Goal: Task Accomplishment & Management: Use online tool/utility

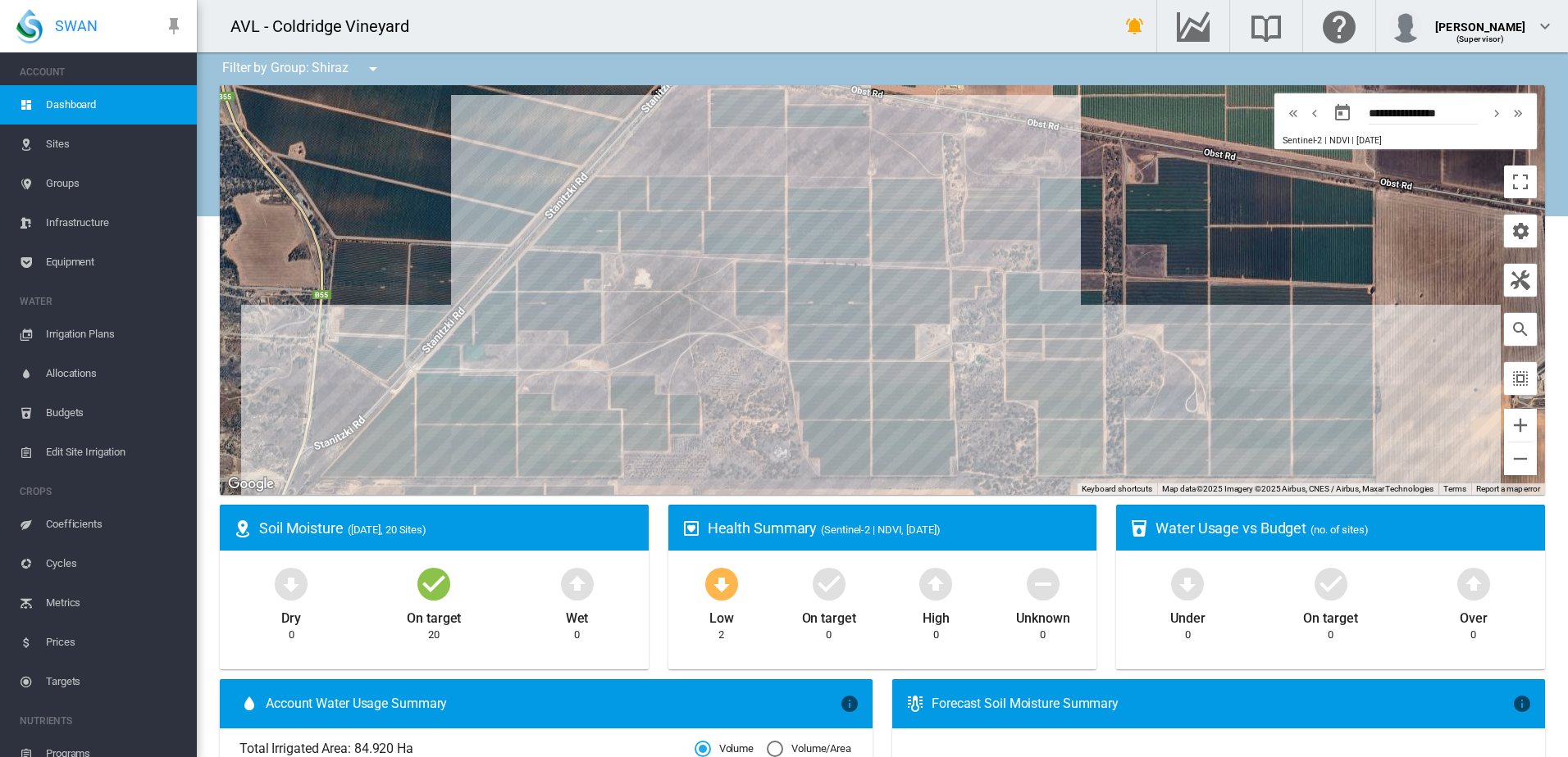
click at [376, 68] on md-icon "icon-menu-down" at bounding box center [373, 68] width 20 height 20
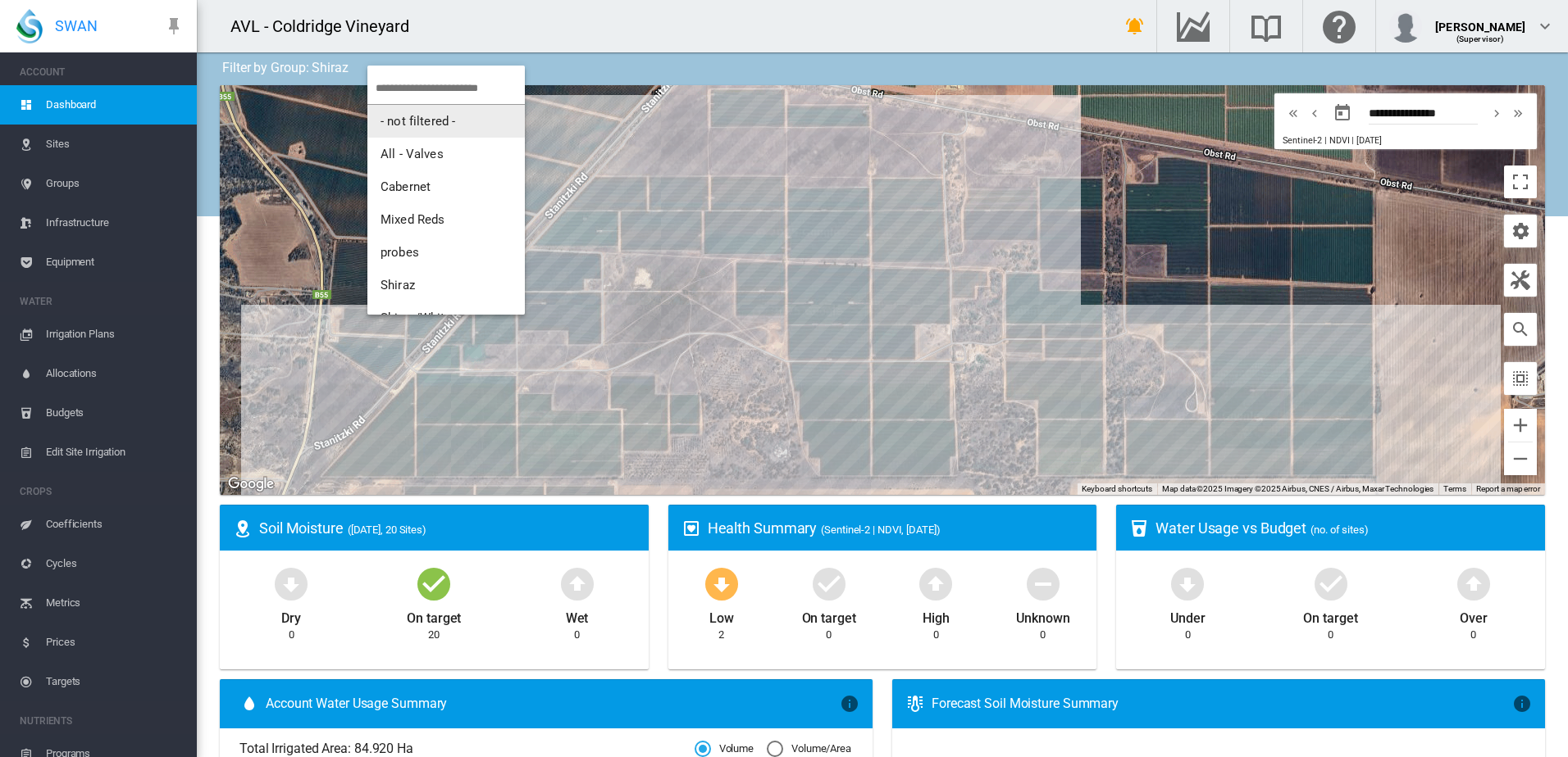
click at [425, 126] on span "- not filtered -" at bounding box center [418, 121] width 74 height 15
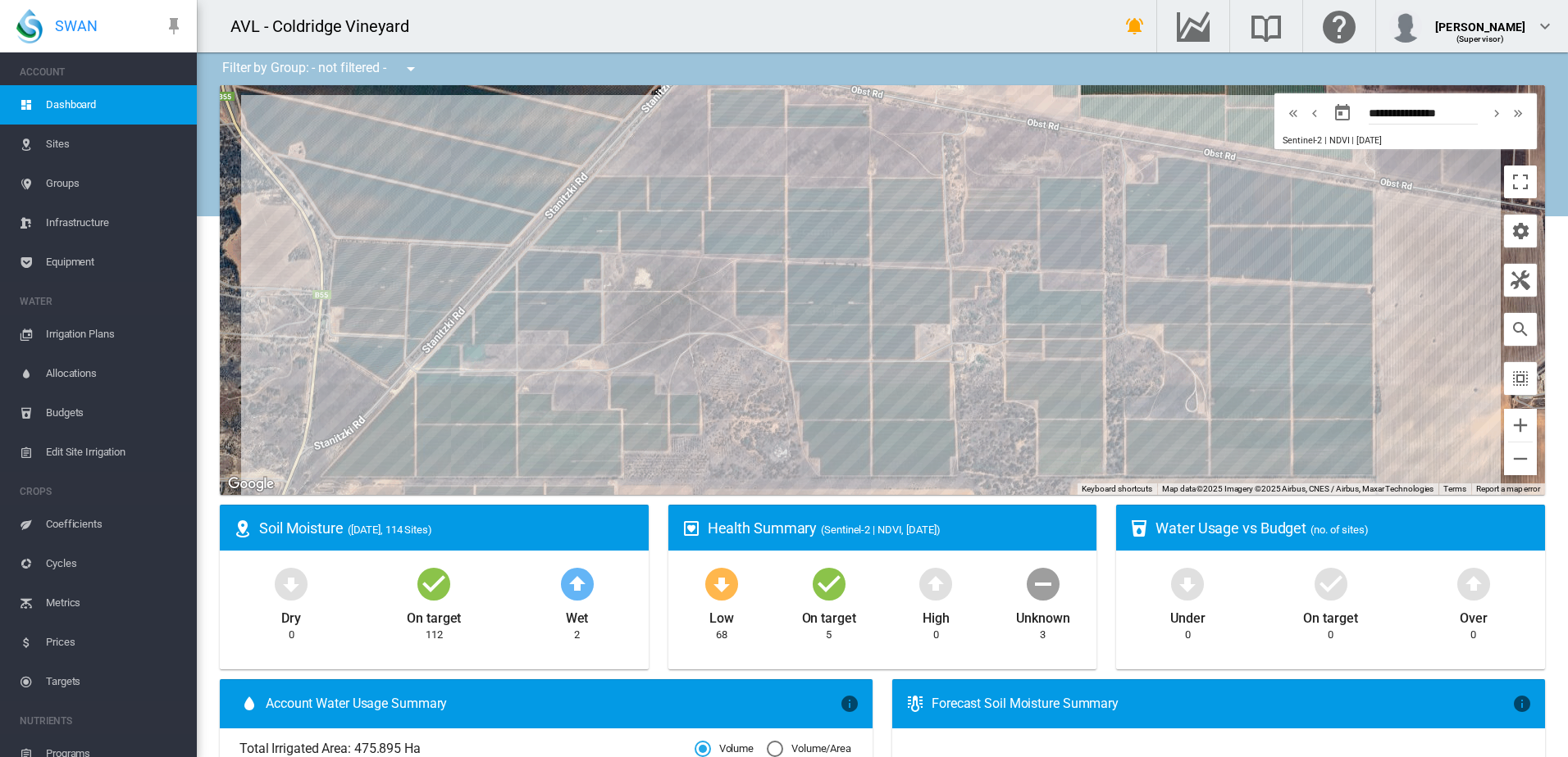
click at [997, 198] on div at bounding box center [882, 291] width 1325 height 410
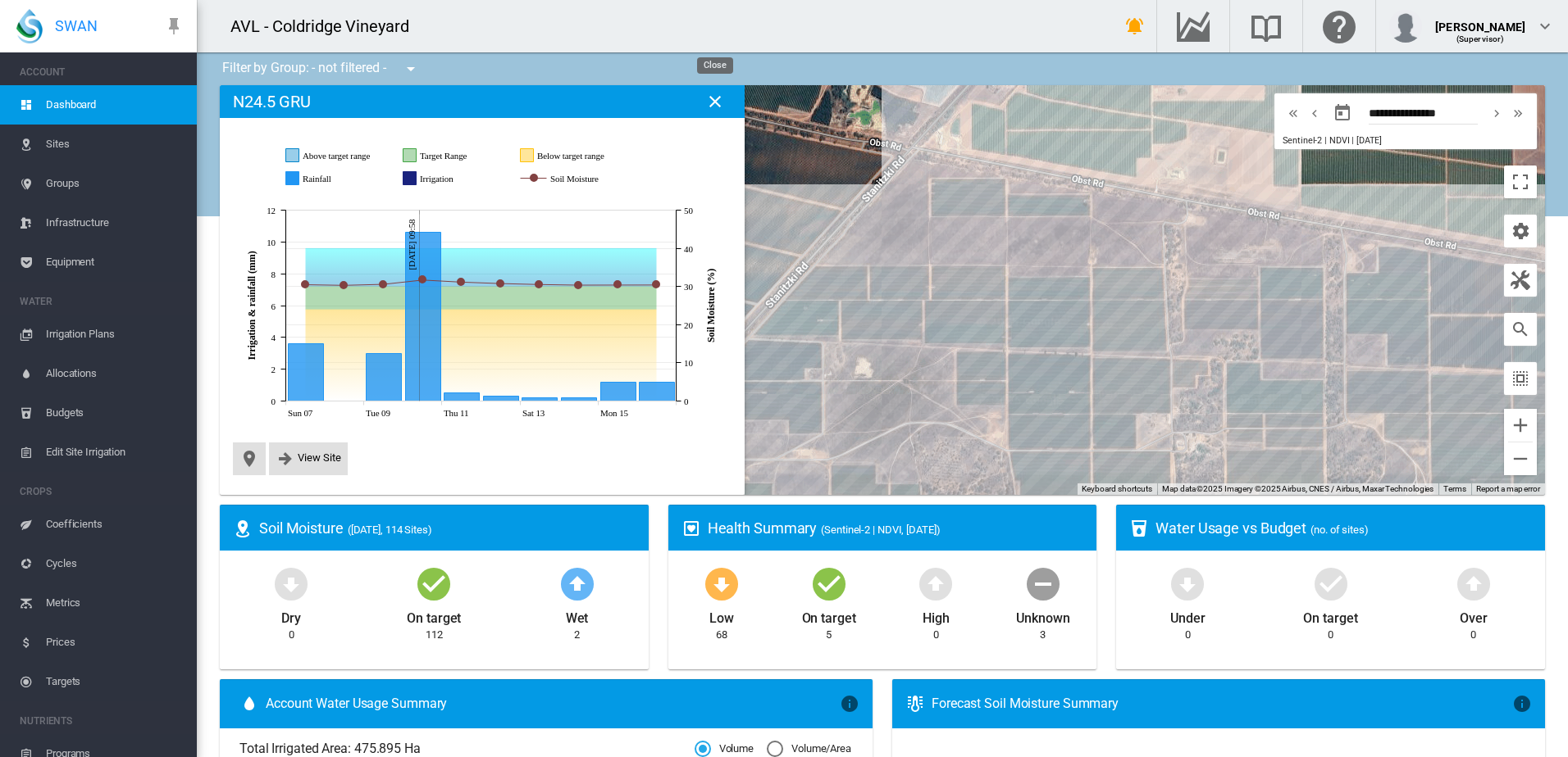
click at [715, 100] on md-icon "icon-close" at bounding box center [715, 101] width 20 height 20
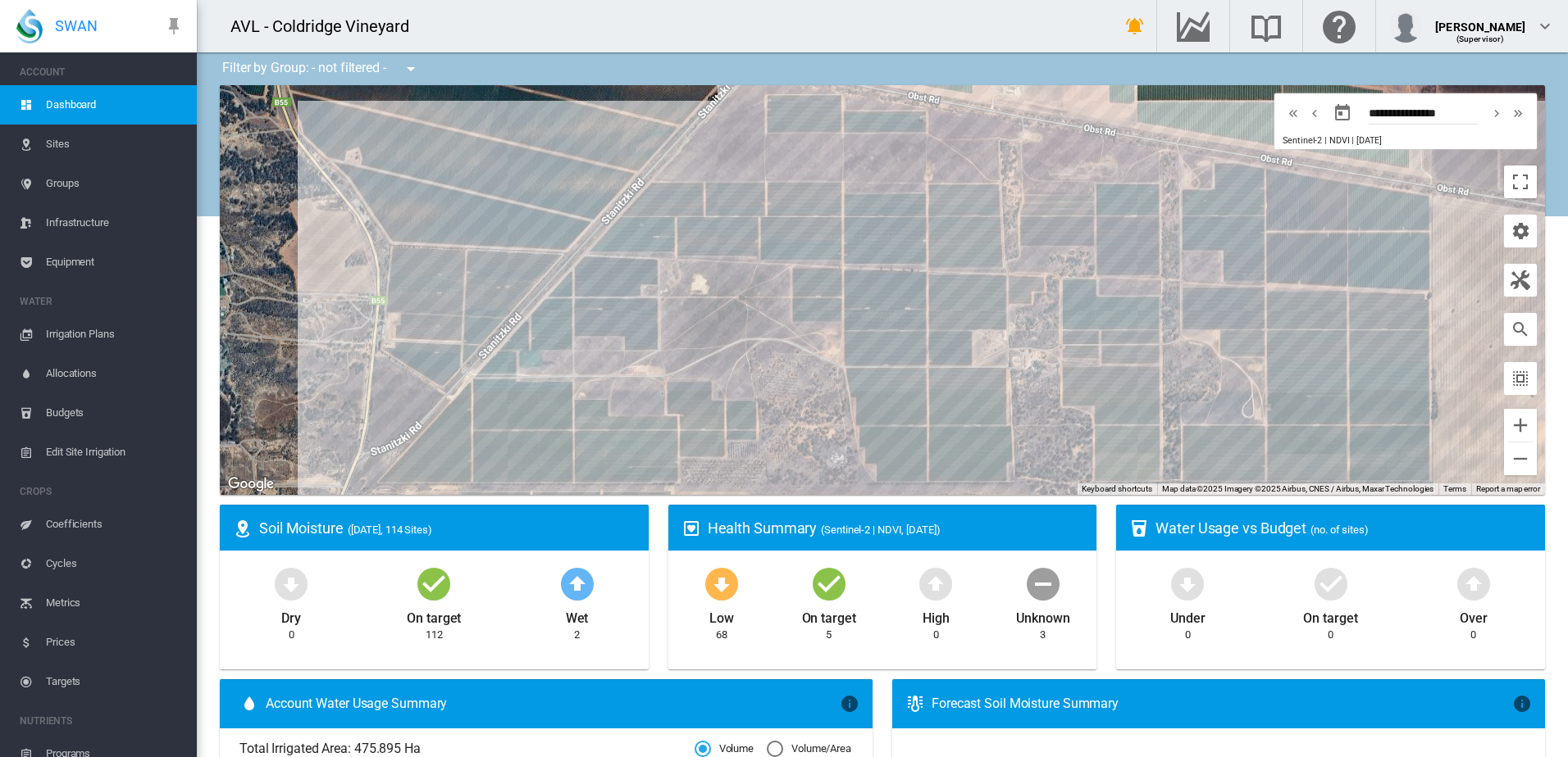
drag, startPoint x: 1202, startPoint y: 433, endPoint x: 1031, endPoint y: 342, distance: 193.7
click at [1031, 342] on div at bounding box center [882, 291] width 1325 height 410
click at [972, 474] on div "60 SHI (3.48 Ha)" at bounding box center [882, 291] width 1325 height 410
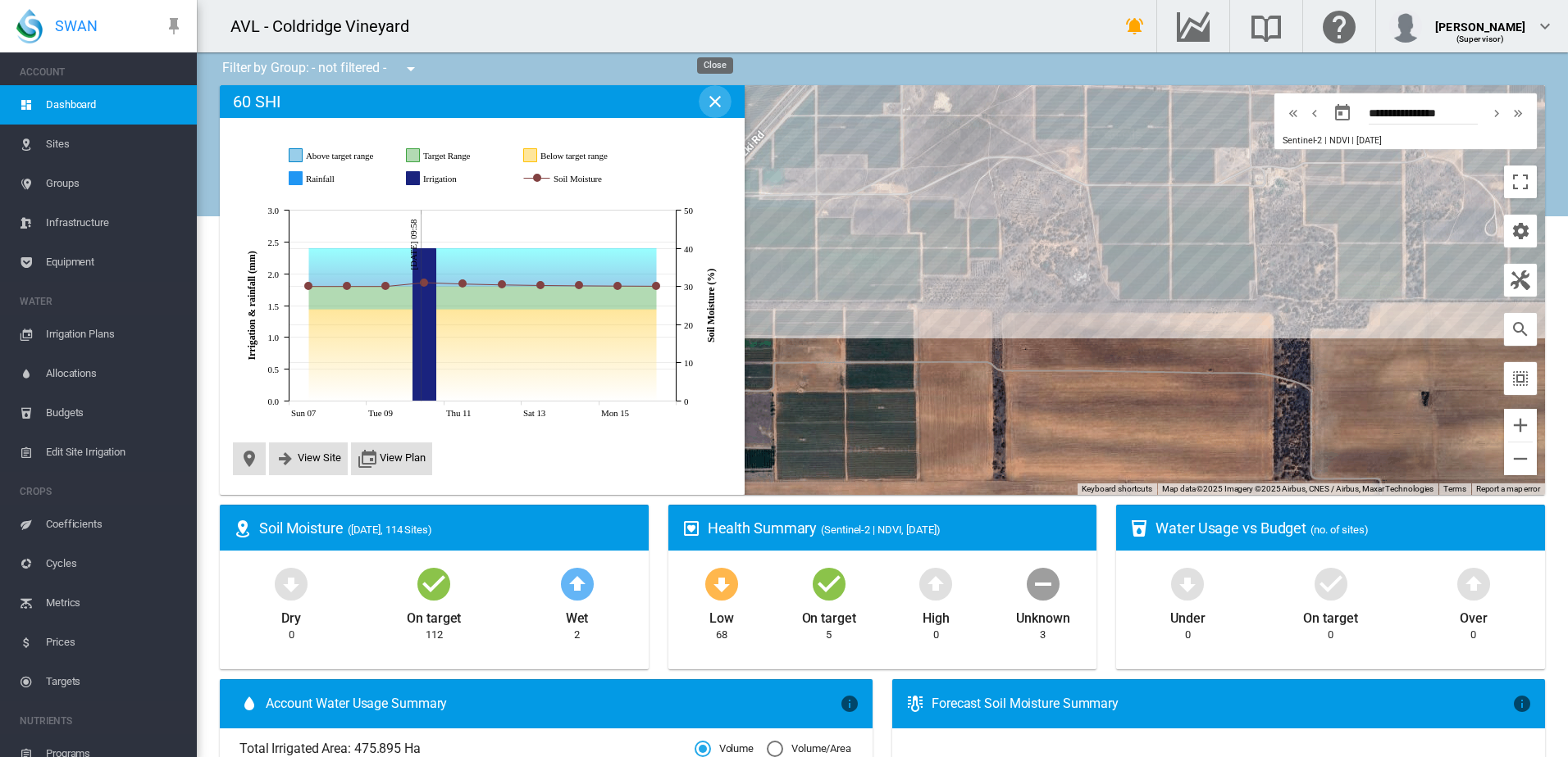
click at [718, 102] on md-icon "icon-close" at bounding box center [715, 101] width 20 height 20
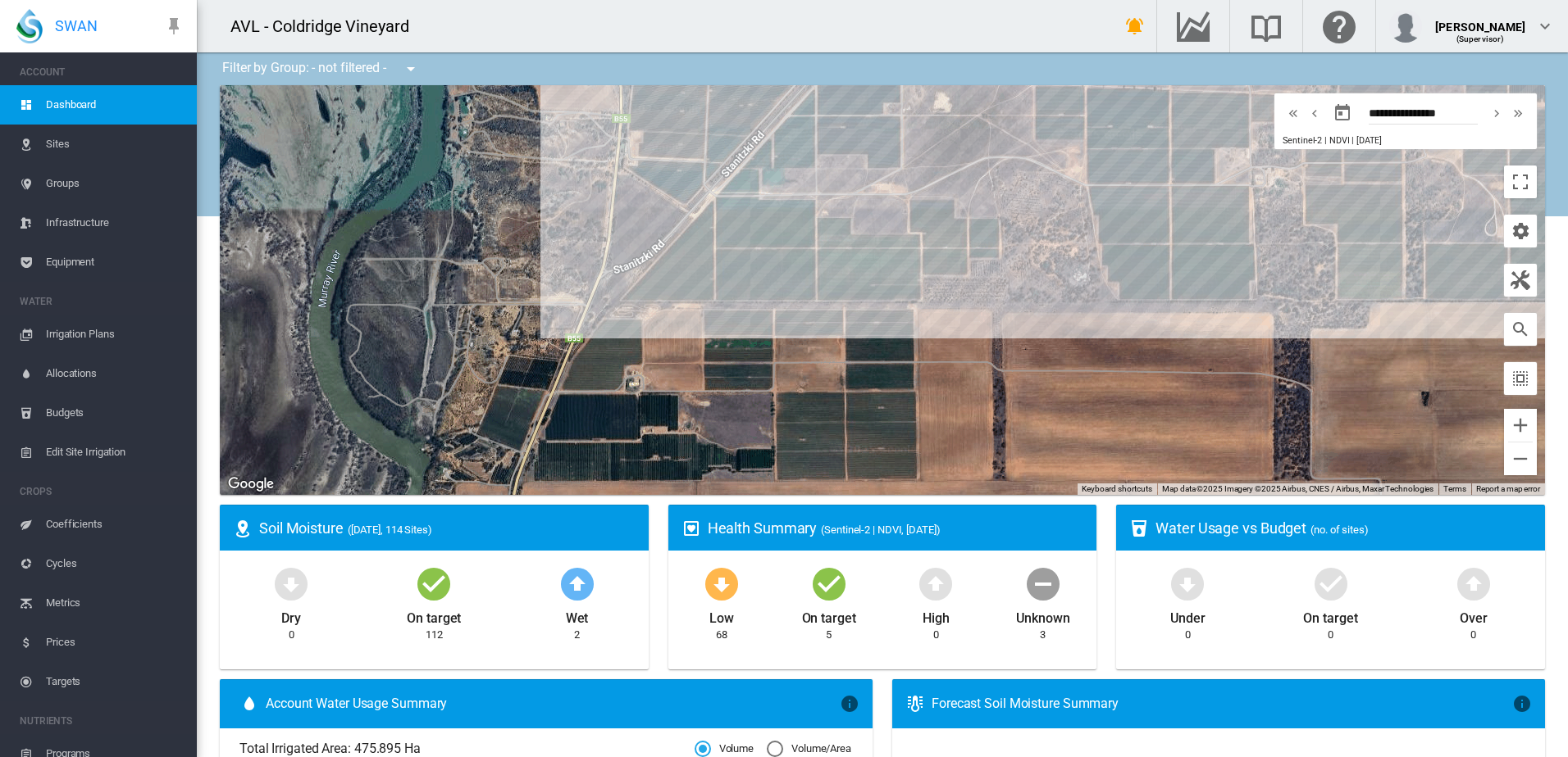
click at [51, 181] on span "Groups" at bounding box center [114, 183] width 138 height 39
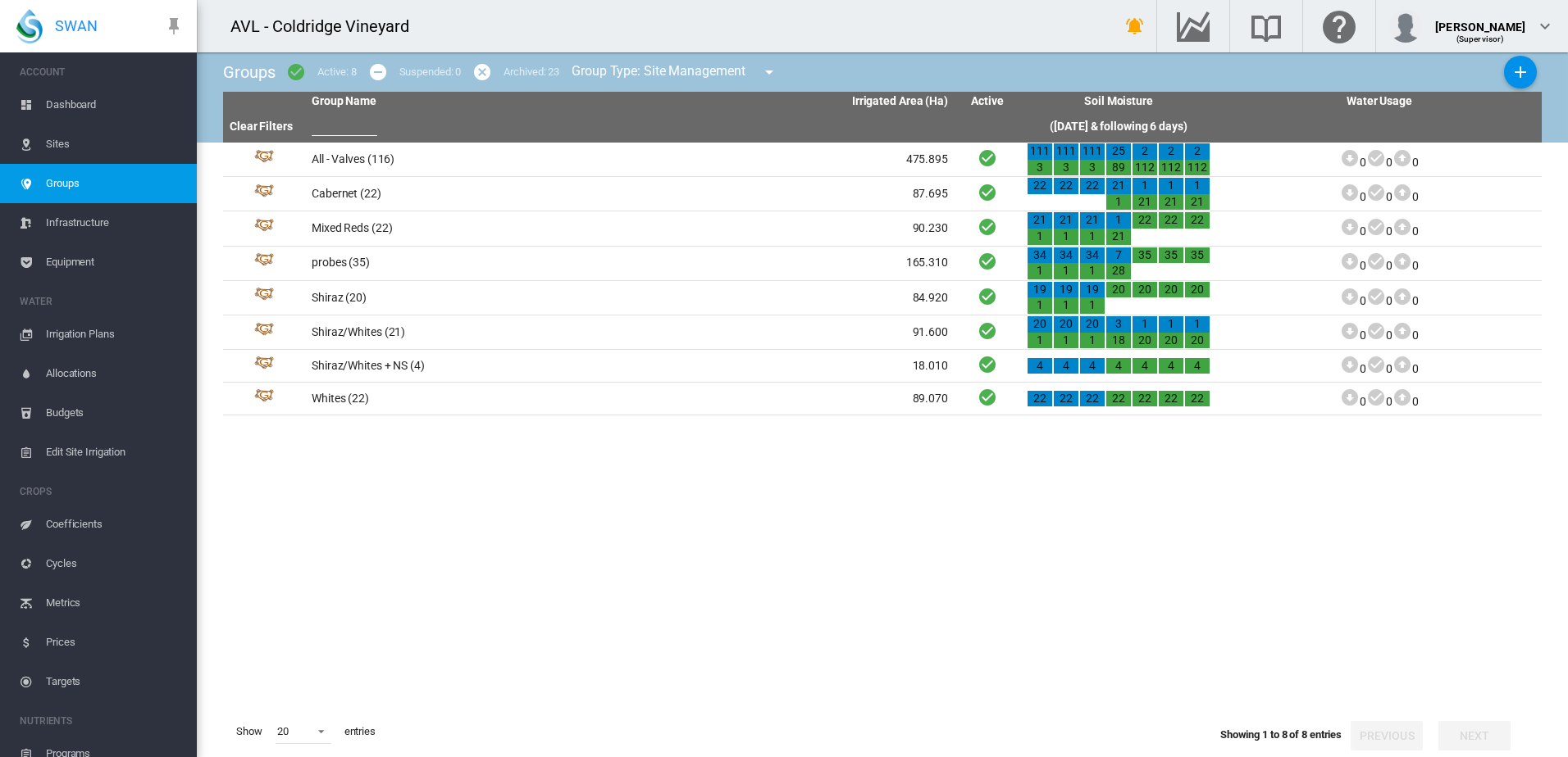
click at [99, 452] on span "Edit Site Irrigation" at bounding box center [114, 452] width 138 height 39
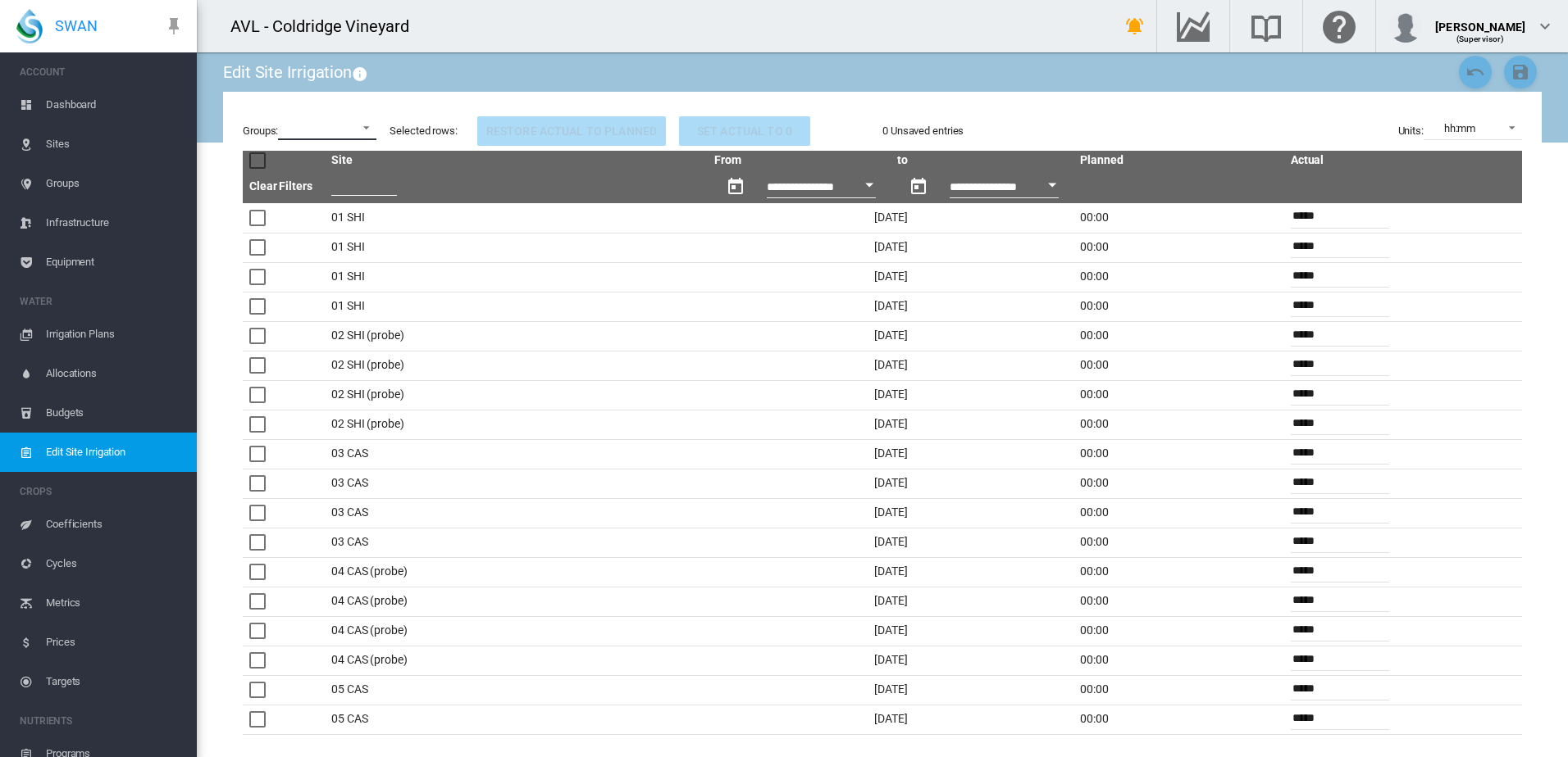
click at [357, 131] on md-select "All - Valves [GEOGRAPHIC_DATA] Mixed Reds probes [GEOGRAPHIC_DATA] Shiraz/White…" at bounding box center [327, 128] width 99 height 24
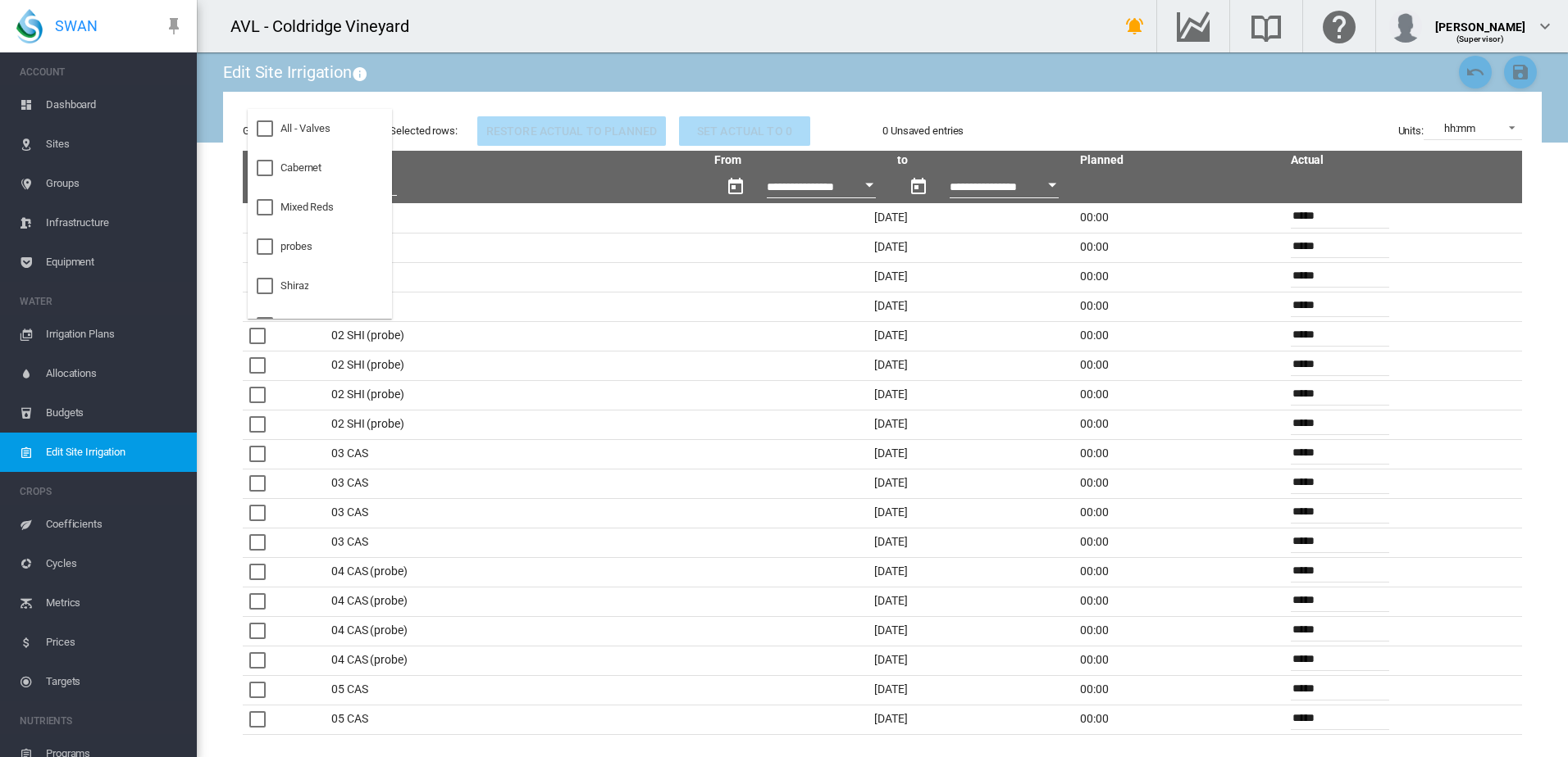
click at [217, 215] on md-backdrop at bounding box center [784, 378] width 1568 height 757
